Goal: Find specific page/section: Find specific page/section

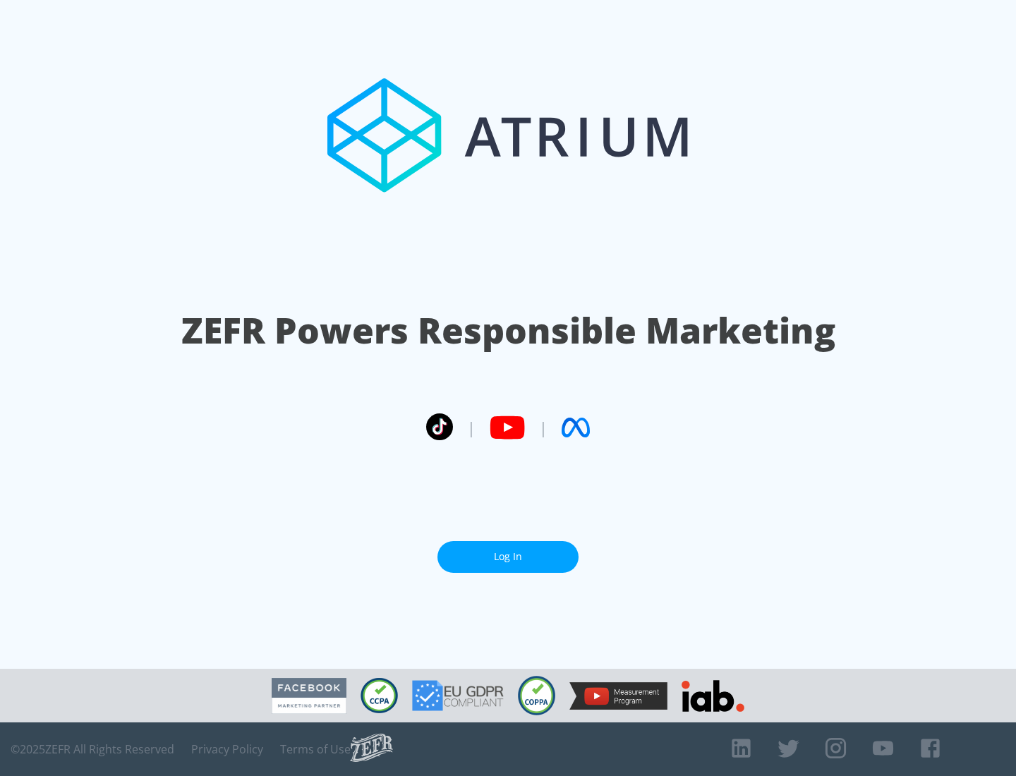
click at [508, 556] on link "Log In" at bounding box center [507, 557] width 141 height 32
